Goal: Task Accomplishment & Management: Use online tool/utility

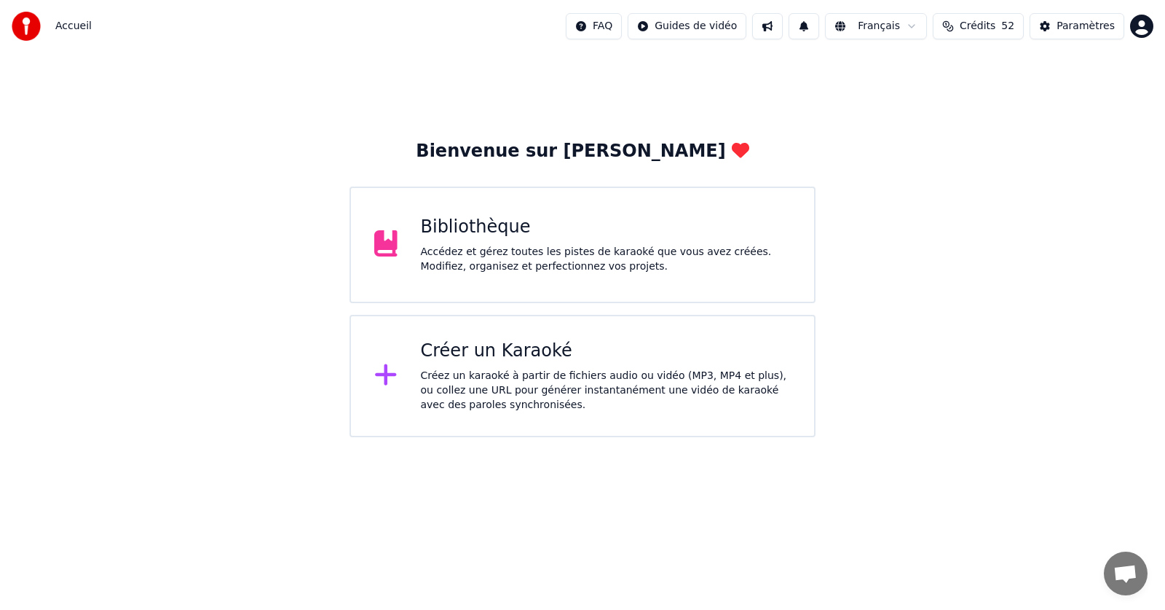
click at [444, 255] on div "Accédez et gérez toutes les pistes de karaoké que vous avez créées. Modifiez, o…" at bounding box center [606, 259] width 371 height 29
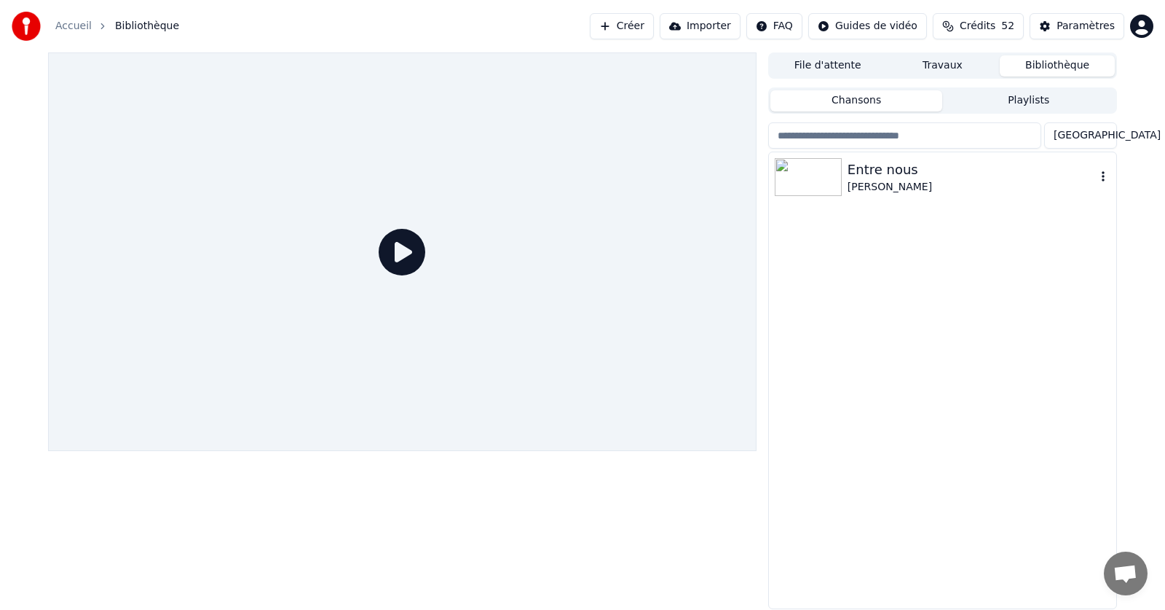
click at [1101, 178] on icon "button" at bounding box center [1103, 176] width 15 height 12
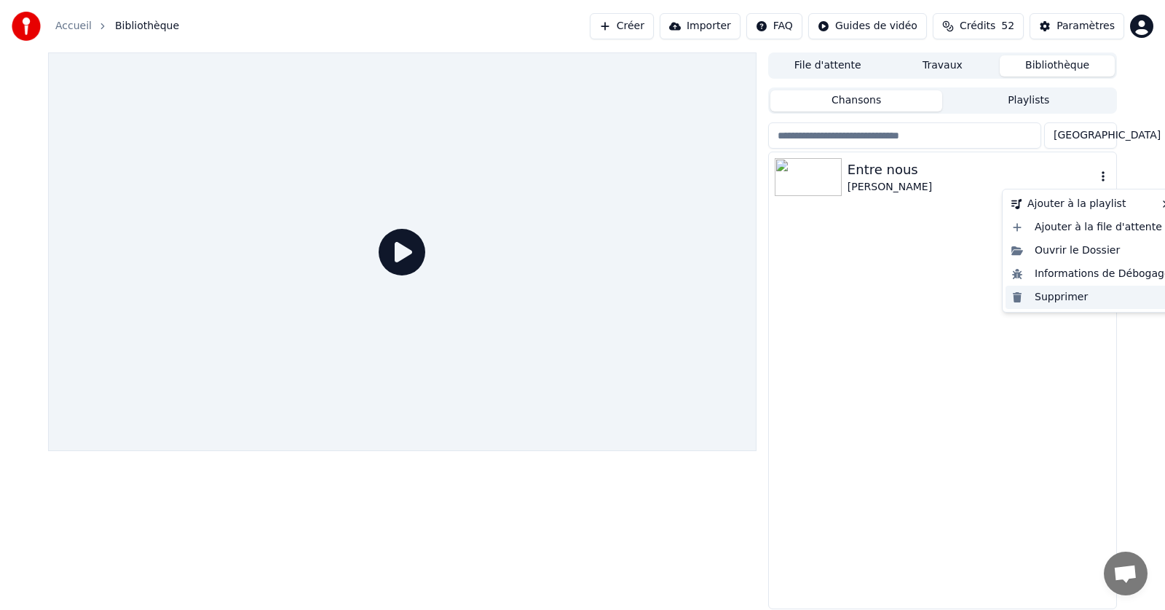
click at [1058, 300] on div "Supprimer" at bounding box center [1091, 297] width 171 height 23
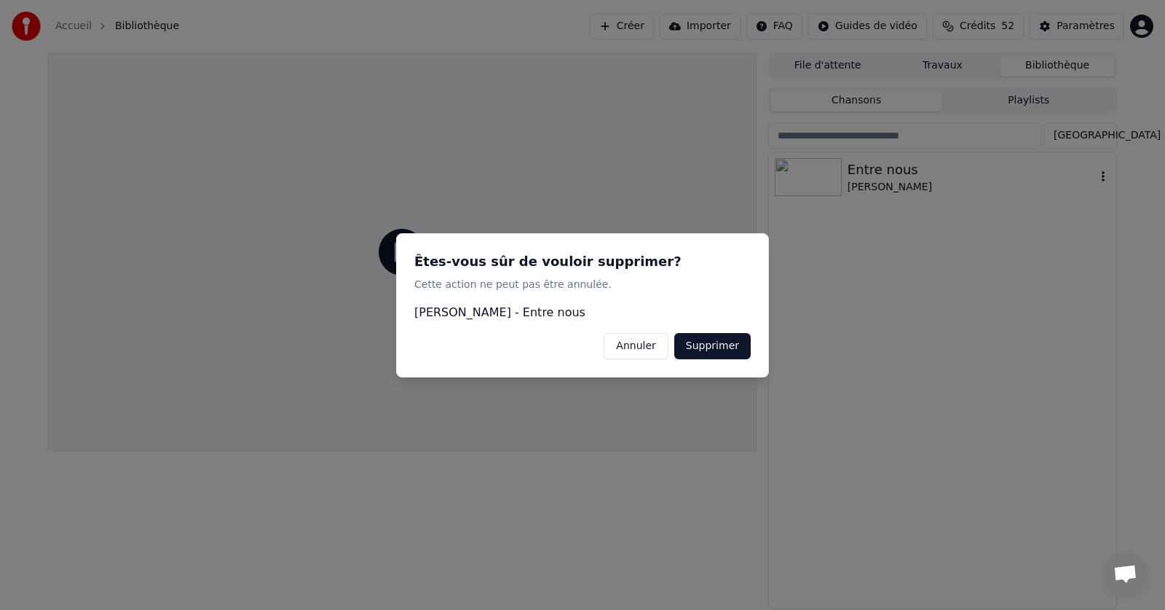
click at [712, 342] on button "Supprimer" at bounding box center [713, 345] width 76 height 26
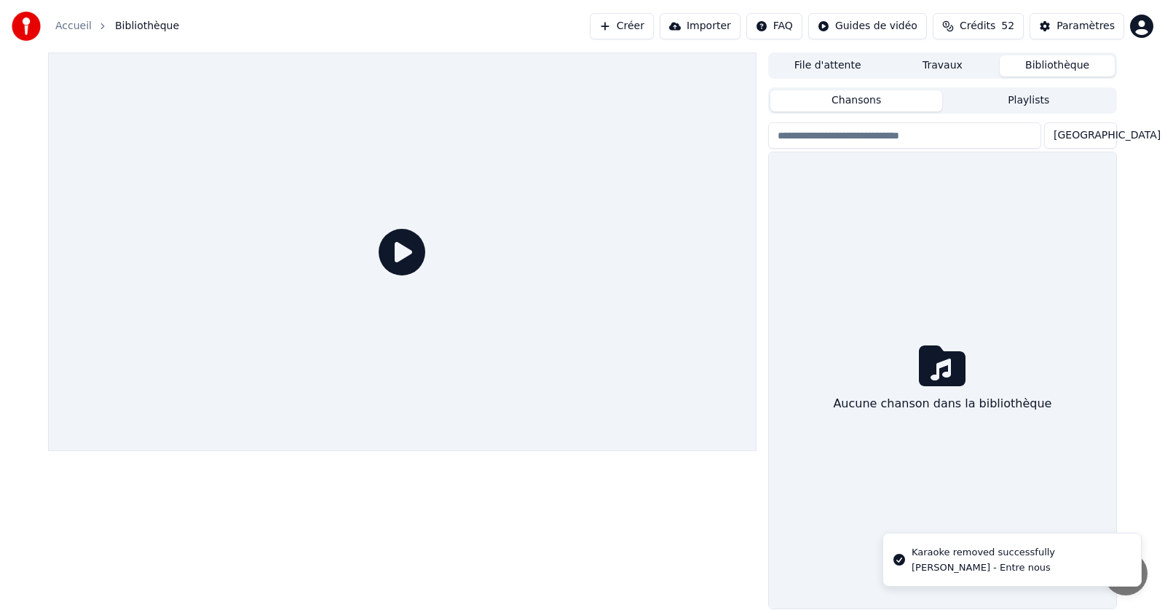
click at [76, 25] on link "Accueil" at bounding box center [73, 26] width 36 height 15
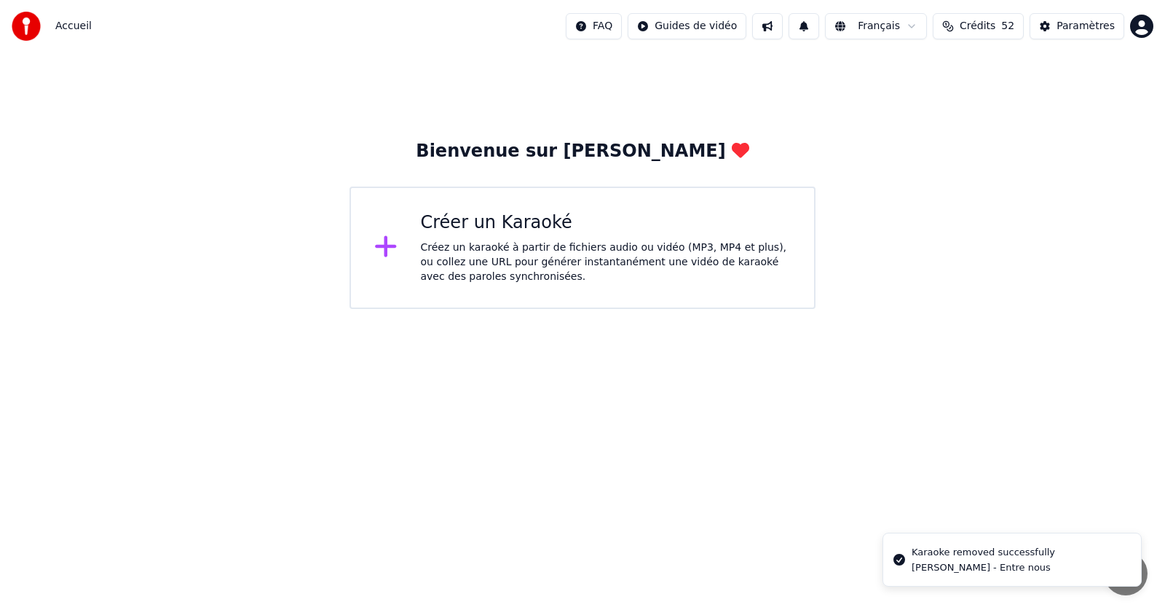
click at [448, 237] on div "Créer un Karaoké Créez un karaoké à partir de fichiers audio ou vidéo (MP3, MP4…" at bounding box center [606, 247] width 371 height 73
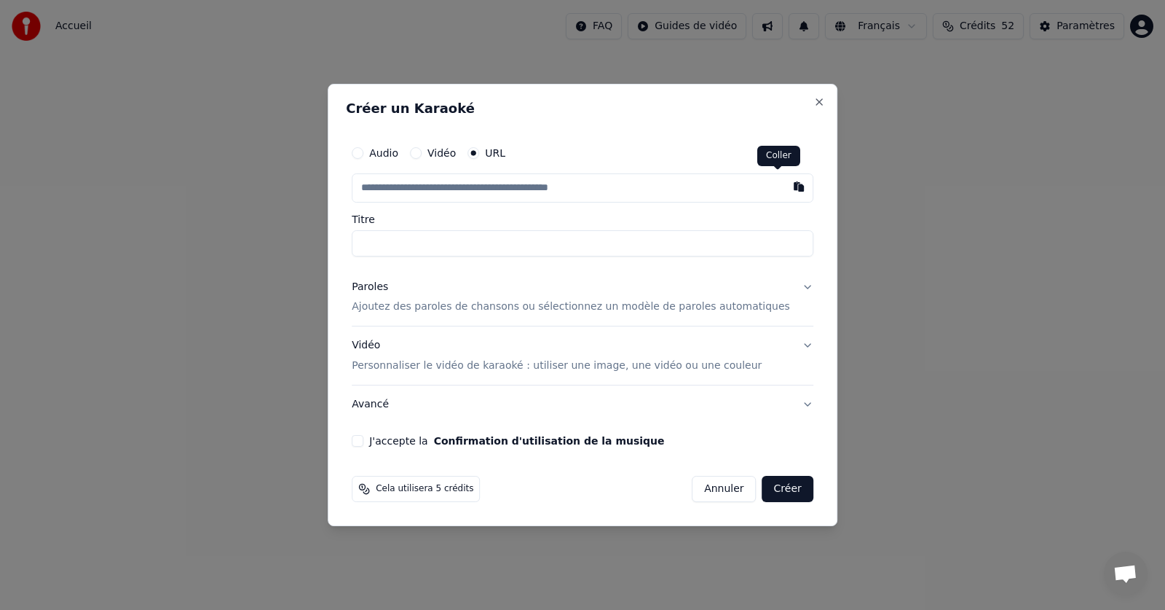
click at [785, 187] on button "button" at bounding box center [799, 186] width 29 height 26
type input "**********"
click at [470, 307] on p "Ajoutez des paroles de chansons ou sélectionnez un modèle de paroles automatiqu…" at bounding box center [571, 307] width 439 height 15
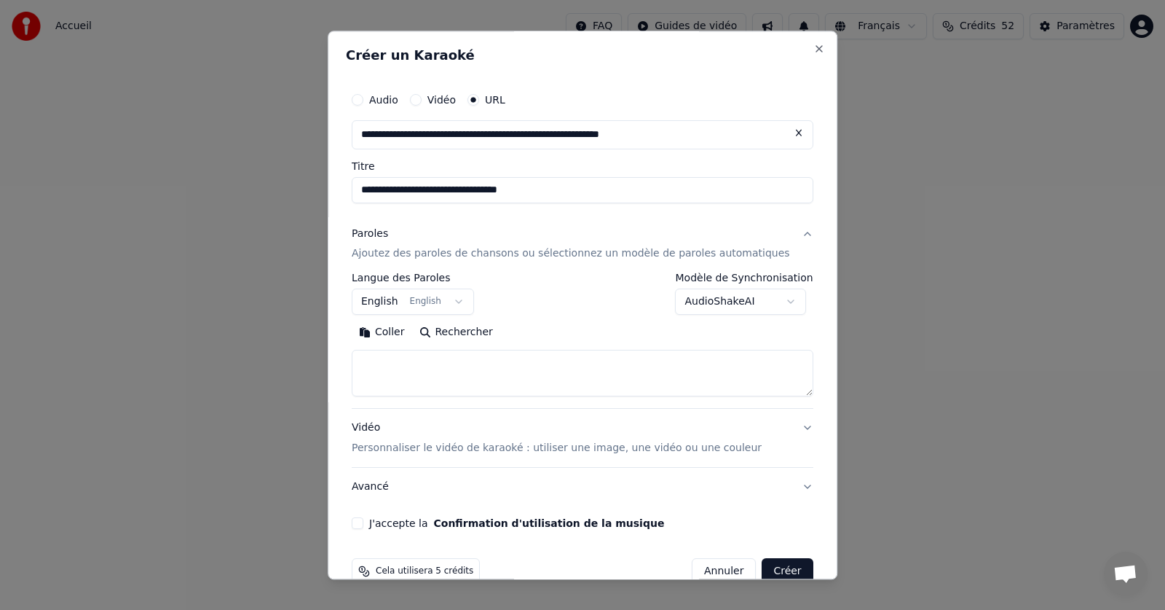
click at [463, 300] on button "English English" at bounding box center [413, 302] width 122 height 26
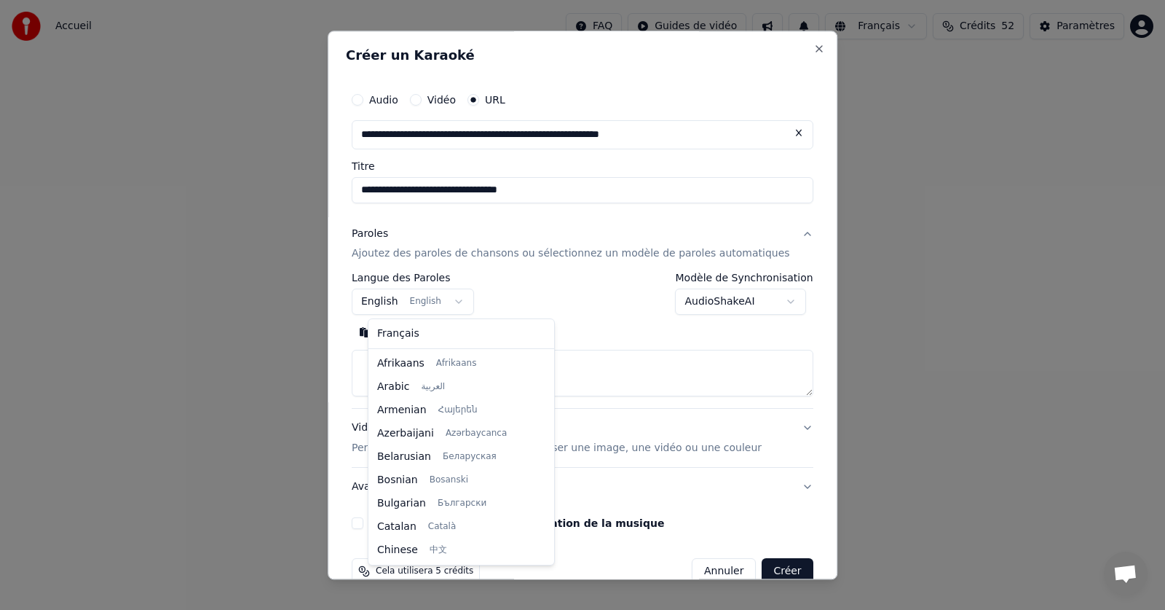
scroll to position [117, 0]
select select "**"
